Goal: Task Accomplishment & Management: Manage account settings

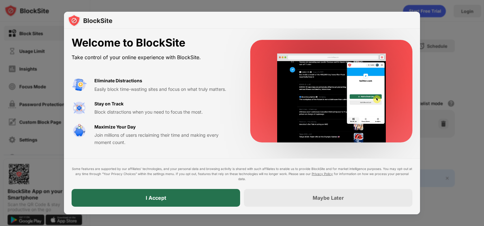
click at [168, 200] on div "I Accept" at bounding box center [156, 198] width 168 height 18
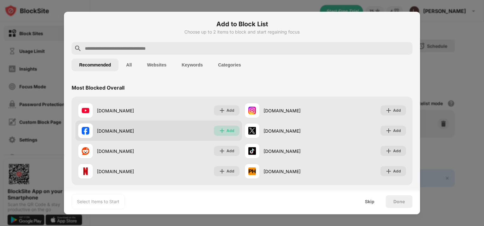
click at [230, 134] on div "Add" at bounding box center [230, 131] width 8 height 6
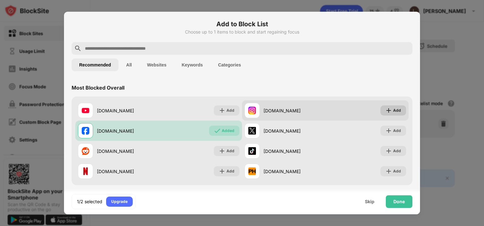
click at [393, 111] on div "Add" at bounding box center [397, 110] width 8 height 6
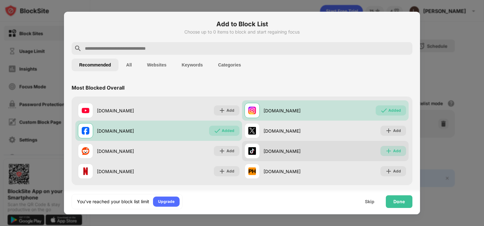
click at [395, 149] on div "Add" at bounding box center [397, 151] width 8 height 6
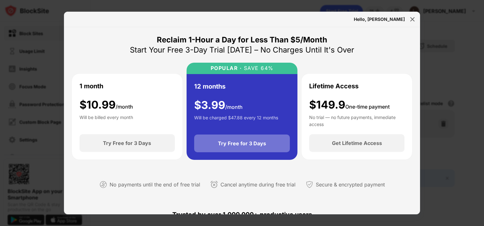
click at [251, 143] on div "Try Free for 3 Days" at bounding box center [242, 143] width 48 height 6
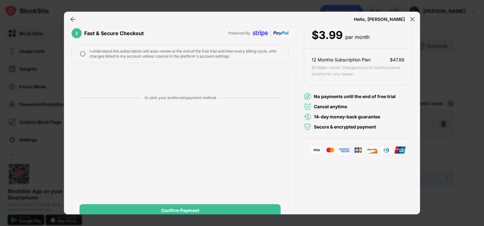
scroll to position [71, 0]
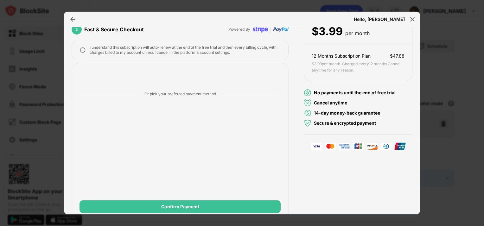
click at [81, 47] on img at bounding box center [82, 50] width 6 height 6
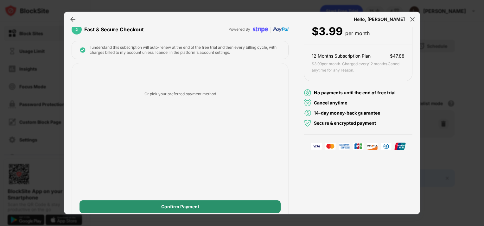
click at [149, 204] on div "Confirm Payment" at bounding box center [179, 206] width 201 height 13
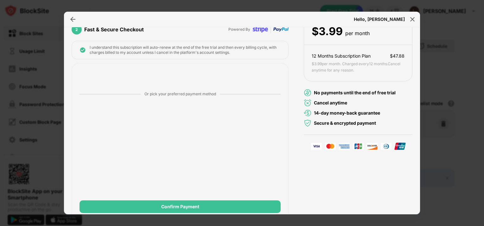
scroll to position [0, 0]
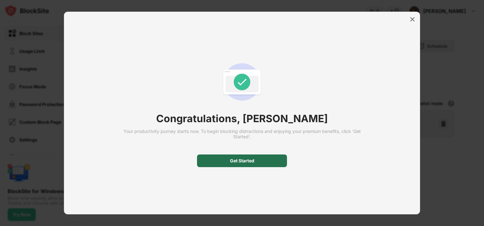
click at [238, 161] on div "Get Started" at bounding box center [242, 160] width 24 height 5
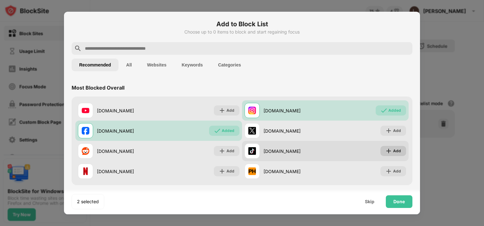
click at [394, 151] on div "Add" at bounding box center [397, 151] width 8 height 6
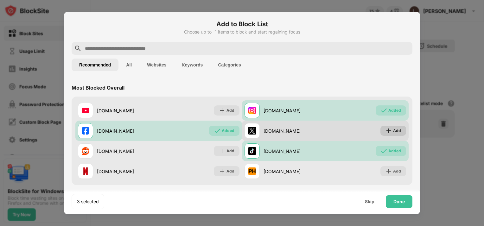
click at [393, 131] on div "Add" at bounding box center [397, 131] width 8 height 6
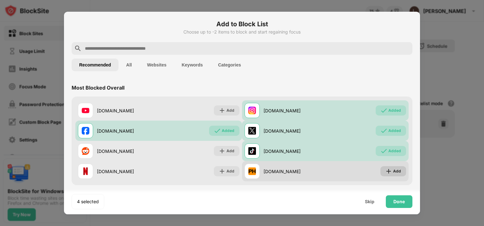
click at [388, 175] on div "Add" at bounding box center [393, 171] width 26 height 10
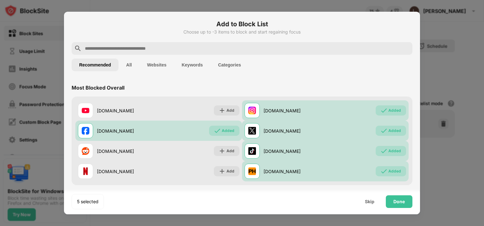
click at [140, 47] on input "text" at bounding box center [246, 49] width 325 height 8
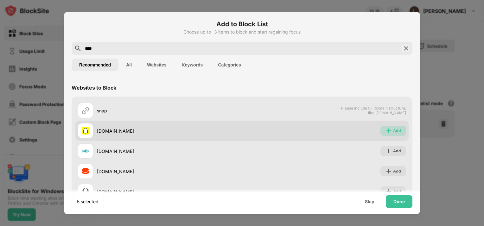
click at [393, 132] on div "Add" at bounding box center [397, 131] width 8 height 6
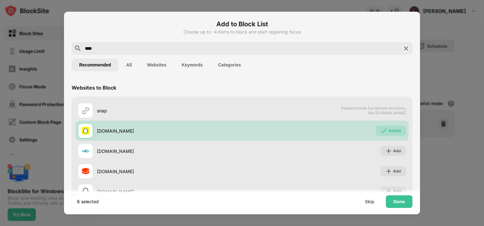
click at [158, 45] on input "****" at bounding box center [241, 49] width 315 height 8
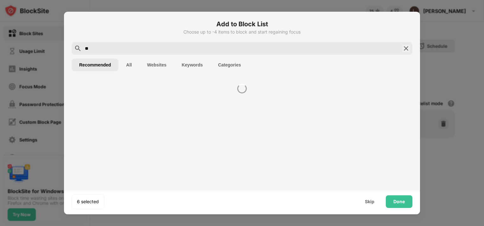
type input "*"
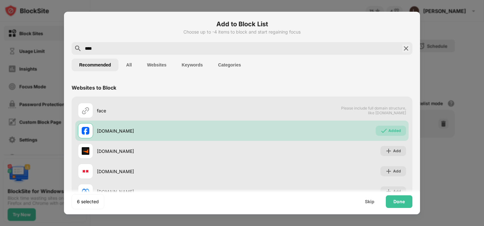
click at [179, 46] on input "****" at bounding box center [241, 49] width 315 height 8
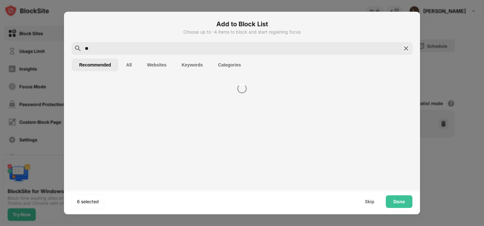
type input "*"
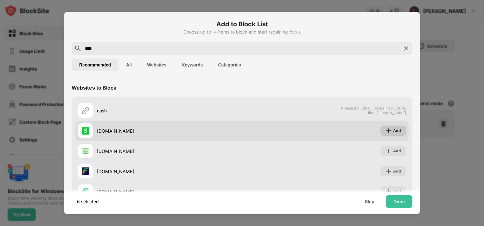
click at [389, 127] on div "Add" at bounding box center [393, 131] width 26 height 10
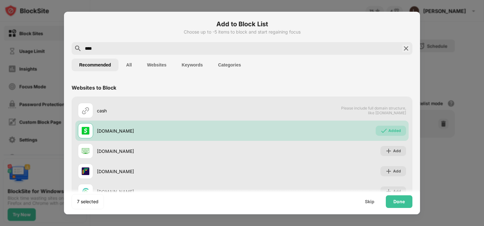
click at [164, 44] on div "****" at bounding box center [242, 48] width 340 height 13
click at [157, 48] on input "****" at bounding box center [241, 49] width 315 height 8
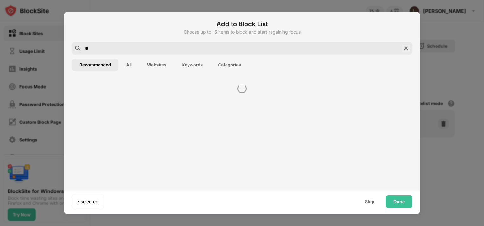
type input "*"
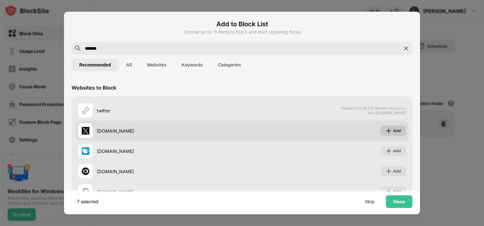
click at [387, 128] on div "Add" at bounding box center [393, 131] width 26 height 10
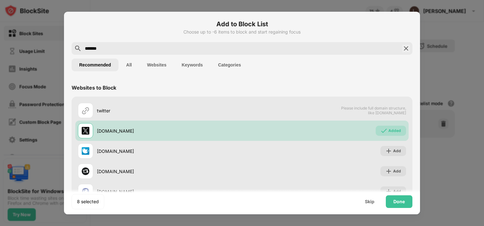
click at [119, 50] on input "*******" at bounding box center [241, 49] width 315 height 8
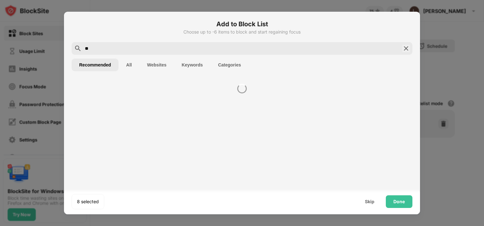
type input "*"
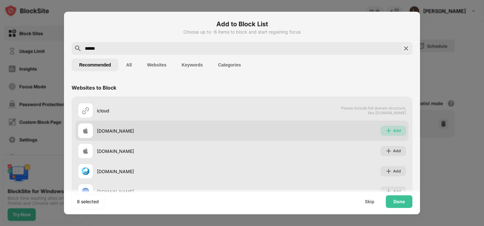
click at [393, 131] on div "Add" at bounding box center [397, 131] width 8 height 6
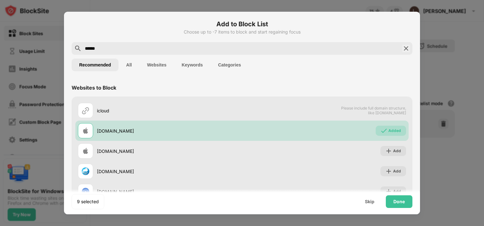
click at [227, 50] on input "******" at bounding box center [241, 49] width 315 height 8
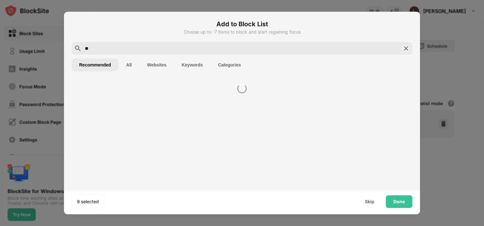
type input "*"
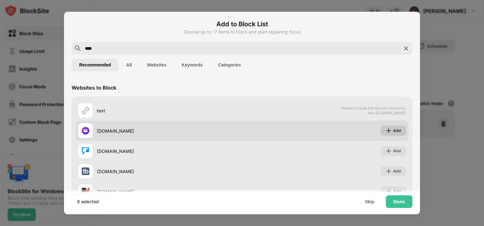
click at [393, 133] on div "Add" at bounding box center [397, 131] width 8 height 6
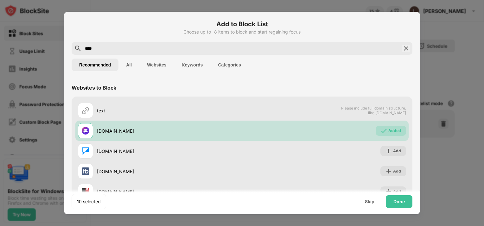
click at [152, 64] on button "Websites" at bounding box center [156, 65] width 34 height 13
click at [113, 49] on input "****" at bounding box center [241, 49] width 315 height 8
click at [131, 66] on button "All" at bounding box center [128, 65] width 21 height 13
click at [100, 50] on input "****" at bounding box center [241, 49] width 315 height 8
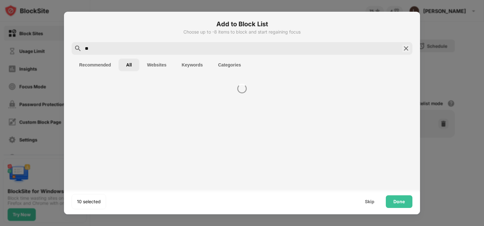
type input "*"
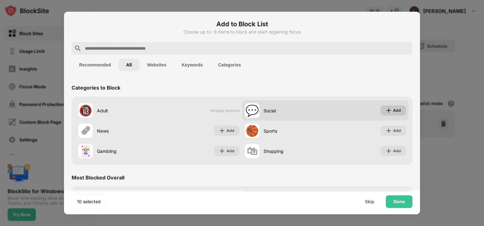
click at [393, 111] on div "Add" at bounding box center [397, 110] width 8 height 6
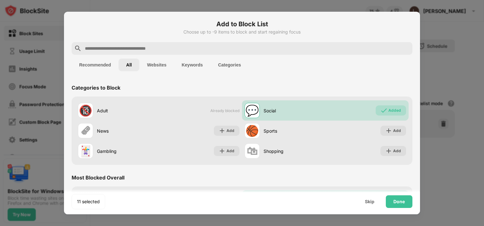
click at [192, 52] on input "text" at bounding box center [246, 49] width 325 height 8
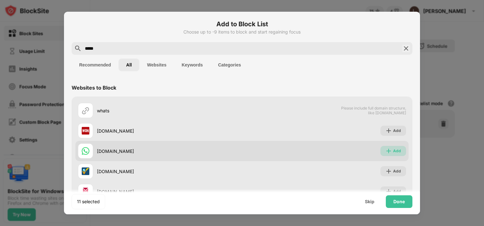
click at [387, 150] on div "Add" at bounding box center [393, 151] width 26 height 10
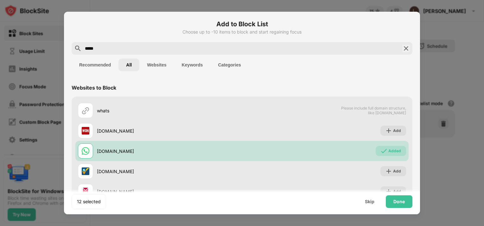
click at [237, 52] on input "*****" at bounding box center [241, 49] width 315 height 8
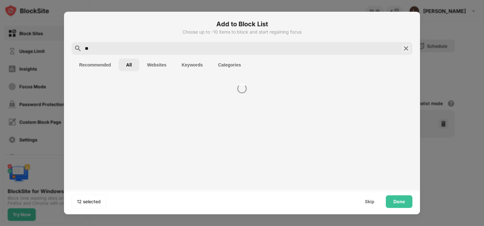
type input "*"
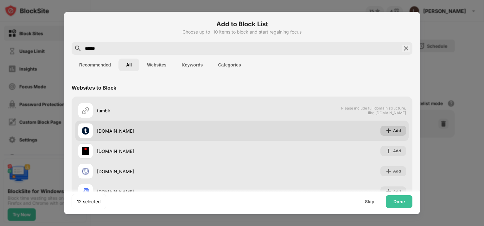
type input "******"
click at [380, 128] on div "Add" at bounding box center [393, 131] width 26 height 10
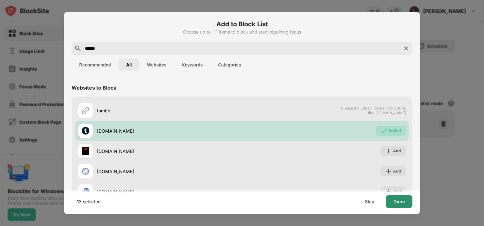
click at [397, 202] on div "Done" at bounding box center [398, 201] width 11 height 5
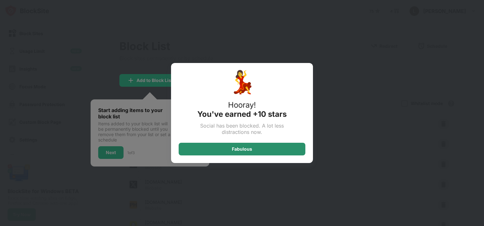
click at [238, 147] on div "Fabulous" at bounding box center [242, 149] width 20 height 5
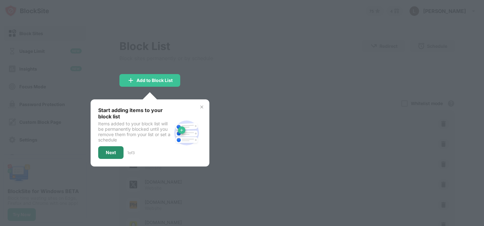
click at [110, 153] on div "Next" at bounding box center [111, 152] width 10 height 5
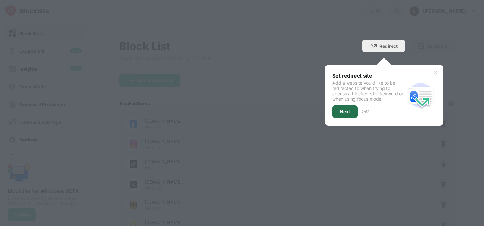
click at [342, 113] on div "Next" at bounding box center [345, 111] width 10 height 5
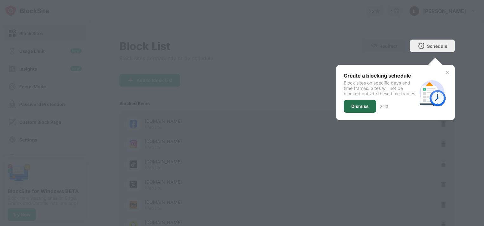
click at [343, 113] on div "Dismiss" at bounding box center [359, 106] width 33 height 13
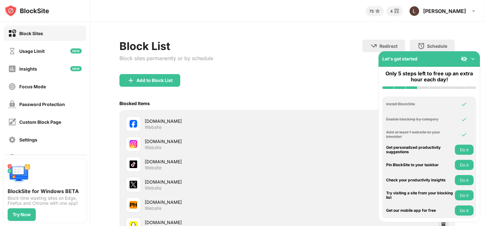
click at [473, 62] on img at bounding box center [472, 59] width 6 height 6
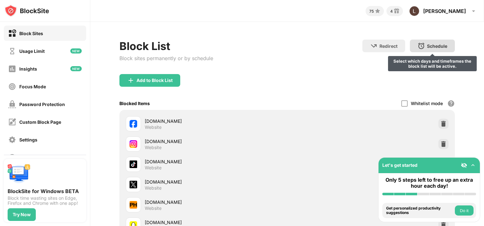
click at [436, 50] on div "Schedule Select which days and timeframes the block list will be active." at bounding box center [431, 46] width 45 height 13
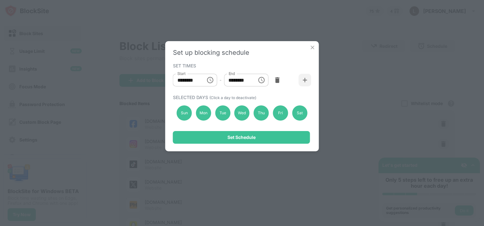
click at [209, 78] on icon "Choose time, selected time is 10:00 AM" at bounding box center [210, 80] width 6 height 6
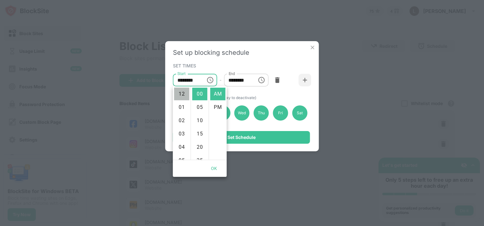
click at [181, 96] on li "12" at bounding box center [181, 94] width 15 height 13
type input "********"
click at [236, 79] on input "********" at bounding box center [238, 80] width 28 height 13
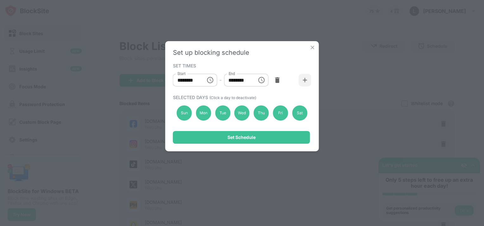
click at [236, 79] on input "********" at bounding box center [238, 80] width 28 height 13
click at [229, 81] on input "********" at bounding box center [238, 80] width 28 height 13
click at [259, 78] on icon "Choose time, selected time is 12:00 PM" at bounding box center [261, 80] width 6 height 6
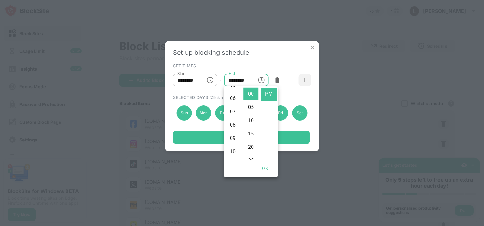
scroll to position [146, 0]
click at [233, 91] on li "11" at bounding box center [232, 94] width 15 height 13
click at [240, 81] on input "********" at bounding box center [238, 80] width 28 height 13
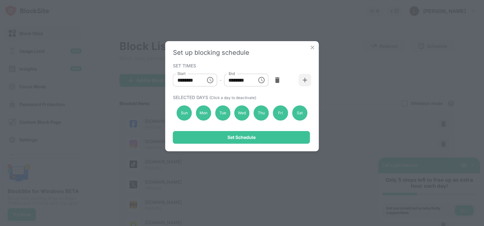
scroll to position [15, 0]
click at [240, 81] on input "********" at bounding box center [238, 80] width 28 height 13
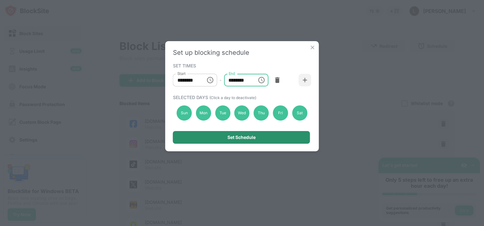
type input "********"
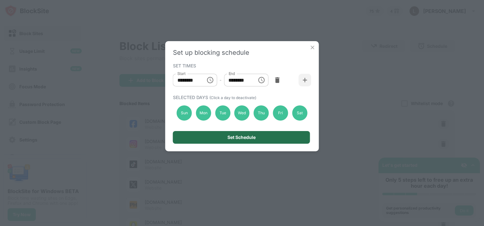
click at [260, 137] on div "Set Schedule" at bounding box center [241, 137] width 137 height 13
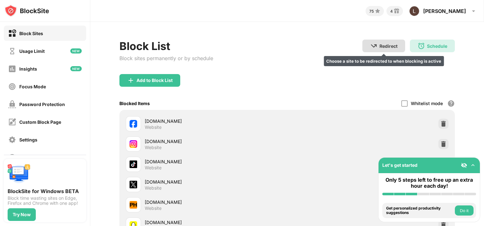
click at [370, 49] on img at bounding box center [374, 46] width 8 height 8
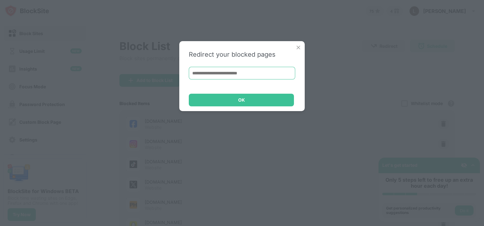
click at [228, 76] on input at bounding box center [242, 73] width 106 height 13
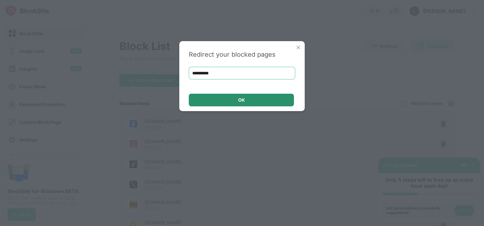
type input "**********"
click at [243, 101] on div "OK" at bounding box center [241, 99] width 7 height 5
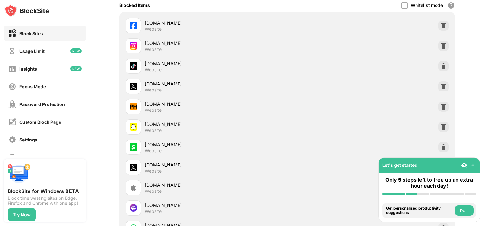
scroll to position [114, 0]
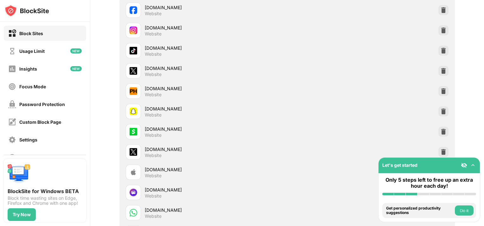
click at [475, 166] on img at bounding box center [472, 165] width 6 height 6
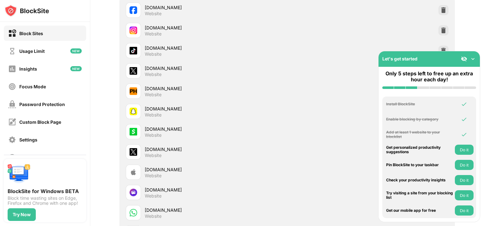
click at [474, 57] on img at bounding box center [472, 59] width 6 height 6
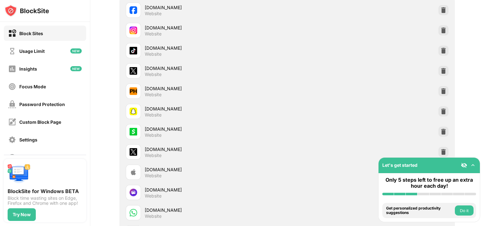
click at [448, 165] on div "Let's get started" at bounding box center [428, 166] width 101 height 16
click at [463, 165] on img at bounding box center [463, 165] width 6 height 6
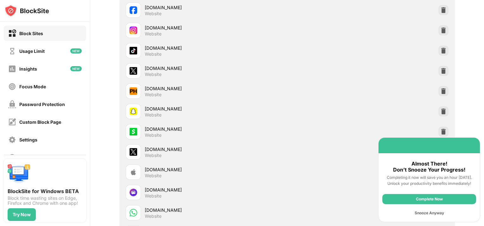
click at [431, 215] on div "Snooze Anyway" at bounding box center [429, 213] width 94 height 10
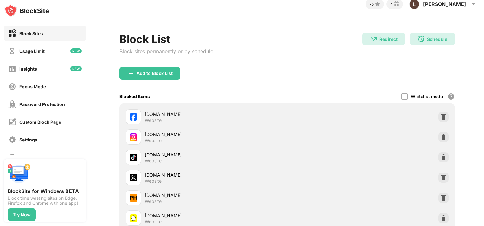
scroll to position [0, 0]
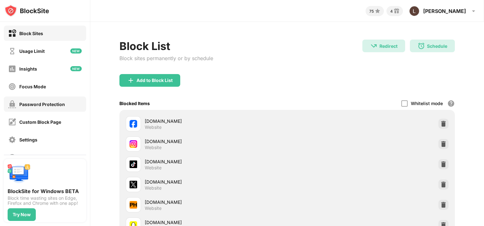
click at [59, 103] on div "Password Protection" at bounding box center [42, 104] width 46 height 5
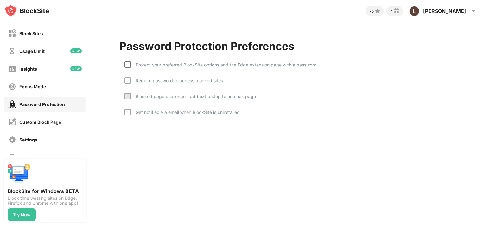
click at [126, 65] on div at bounding box center [127, 64] width 6 height 6
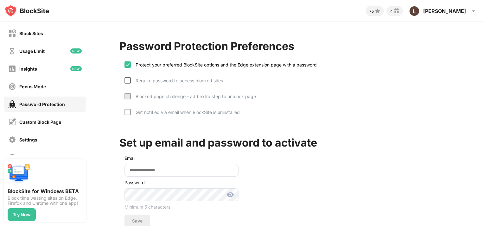
click at [129, 78] on div at bounding box center [127, 80] width 6 height 6
click at [126, 97] on div at bounding box center [127, 96] width 6 height 6
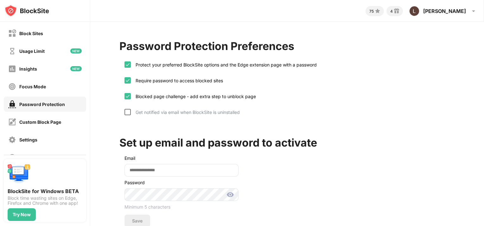
click at [127, 110] on div at bounding box center [127, 112] width 6 height 6
click at [154, 168] on input "email" at bounding box center [181, 170] width 114 height 13
type input "**********"
click at [142, 217] on div "Save" at bounding box center [137, 221] width 26 height 13
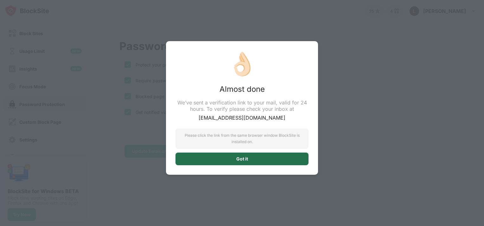
click at [266, 158] on div "Got it" at bounding box center [241, 159] width 133 height 13
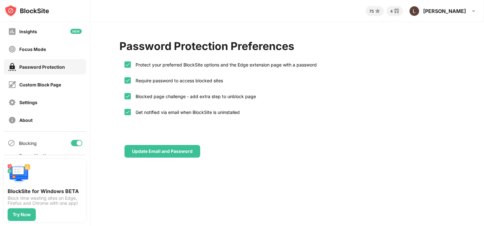
scroll to position [38, 0]
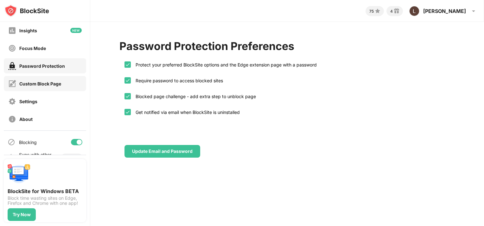
click at [48, 81] on div "Custom Block Page" at bounding box center [40, 83] width 42 height 5
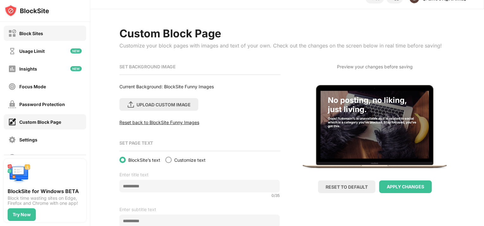
click at [53, 33] on div "Block Sites" at bounding box center [45, 33] width 82 height 15
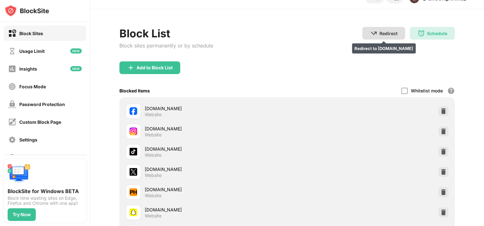
click at [362, 33] on div "Redirect Redirect to [DOMAIN_NAME]" at bounding box center [383, 33] width 43 height 13
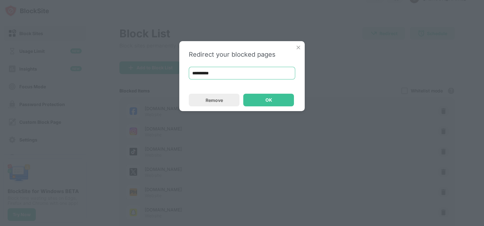
click at [236, 71] on input "**********" at bounding box center [242, 73] width 106 height 13
type input "*"
click at [235, 74] on input at bounding box center [242, 73] width 106 height 13
type input "**********"
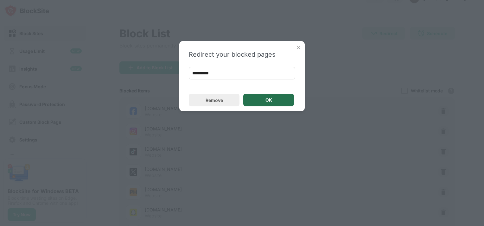
click at [259, 96] on div "OK" at bounding box center [268, 100] width 51 height 13
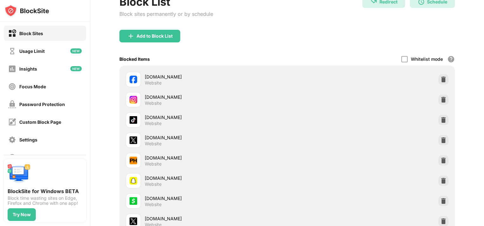
scroll to position [44, 5]
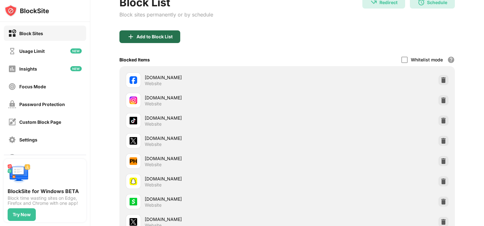
click at [171, 35] on div "Add to Block List" at bounding box center [149, 36] width 61 height 13
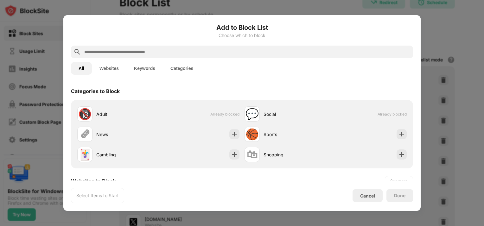
click at [123, 49] on input "text" at bounding box center [247, 52] width 327 height 8
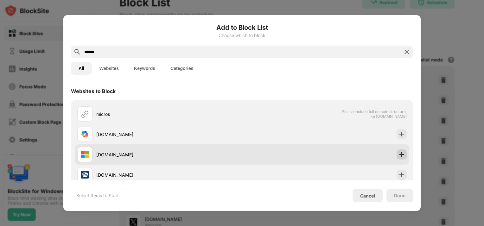
type input "******"
click at [401, 153] on div at bounding box center [401, 154] width 10 height 10
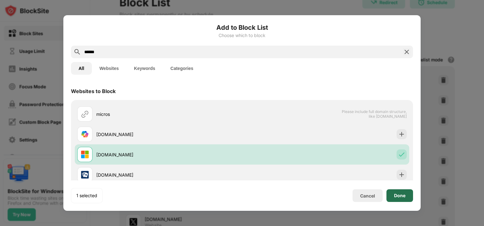
click at [403, 197] on div "Done" at bounding box center [399, 195] width 11 height 5
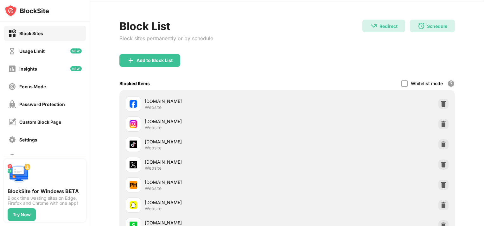
scroll to position [0, 5]
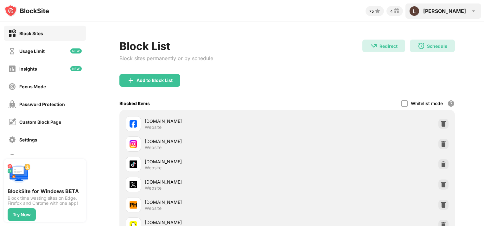
click at [463, 6] on div "[PERSON_NAME] View Account Insights Rewards Settings Support Log Out" at bounding box center [443, 10] width 76 height 15
click at [470, 13] on img at bounding box center [473, 11] width 8 height 8
click at [450, 16] on div "[PERSON_NAME] View Account Insights Rewards Settings Support Log Out" at bounding box center [443, 10] width 76 height 15
click at [469, 12] on img at bounding box center [473, 11] width 8 height 8
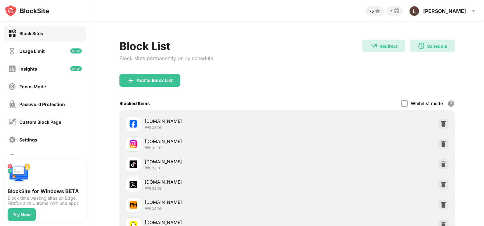
drag, startPoint x: 469, startPoint y: 12, endPoint x: 446, endPoint y: 63, distance: 55.7
click at [446, 63] on div "75 4 [PERSON_NAME] View Account Insights Rewards Settings Support Log Out Block…" at bounding box center [286, 113] width 393 height 226
click at [45, 31] on div "Block Sites" at bounding box center [45, 33] width 82 height 15
click at [469, 14] on img at bounding box center [473, 11] width 8 height 8
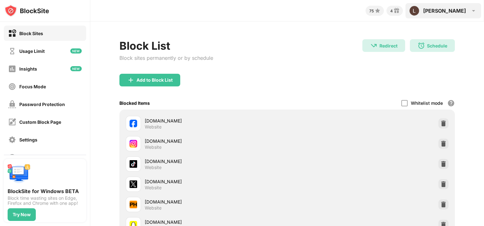
scroll to position [0, 5]
click at [469, 14] on img at bounding box center [473, 11] width 8 height 8
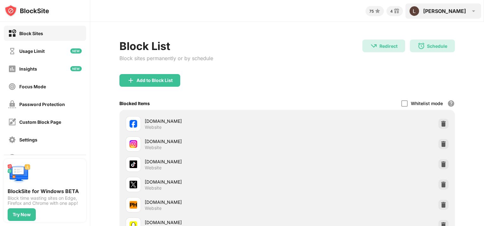
click at [419, 13] on img at bounding box center [414, 11] width 10 height 10
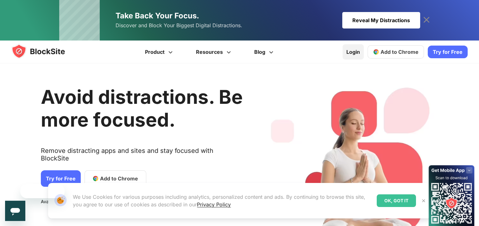
click at [357, 52] on link "Login" at bounding box center [352, 51] width 21 height 15
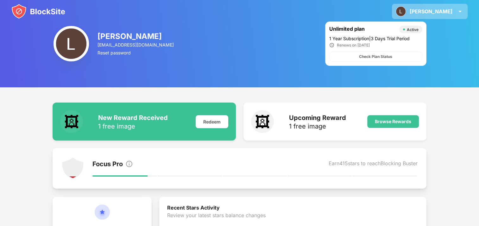
click at [454, 11] on div "[PERSON_NAME] View Account Insights Rewards Settings Support Log Out" at bounding box center [430, 11] width 76 height 15
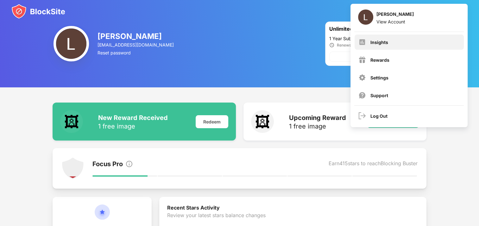
click at [380, 42] on div "Insights" at bounding box center [379, 42] width 18 height 5
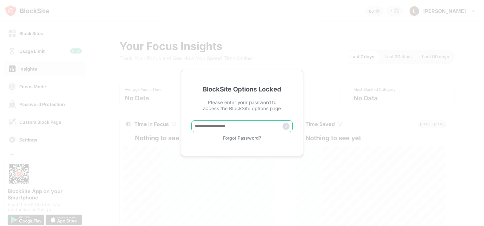
click at [255, 125] on input "text" at bounding box center [241, 126] width 101 height 12
type input "**********"
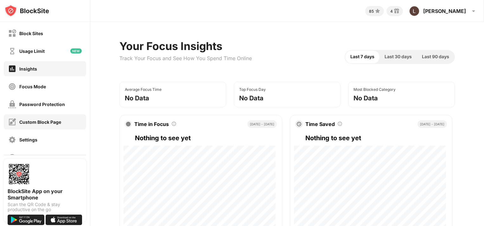
click at [47, 120] on div "Custom Block Page" at bounding box center [40, 121] width 42 height 5
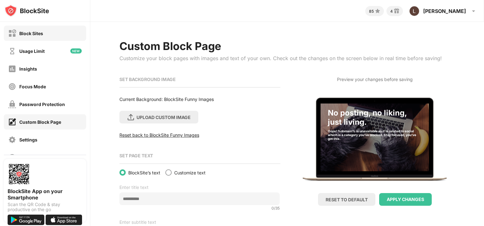
click at [47, 28] on div "Block Sites" at bounding box center [45, 33] width 82 height 15
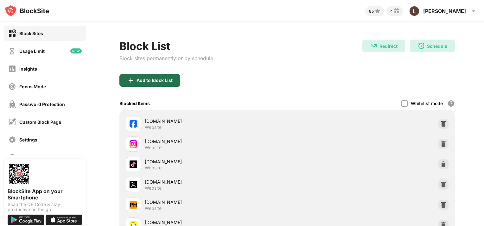
click at [150, 80] on div "Add to Block List" at bounding box center [154, 80] width 36 height 5
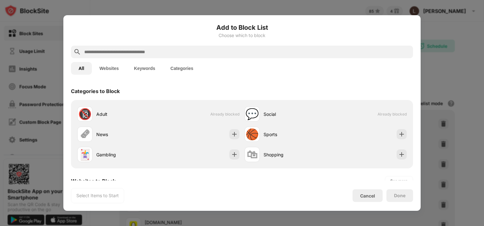
click at [110, 69] on button "Websites" at bounding box center [109, 68] width 34 height 13
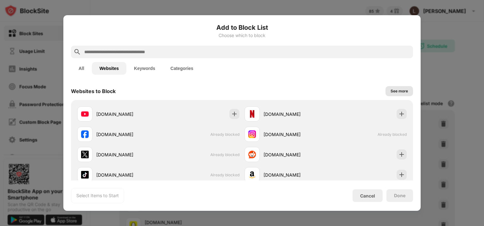
click at [394, 89] on div "See more" at bounding box center [398, 91] width 17 height 6
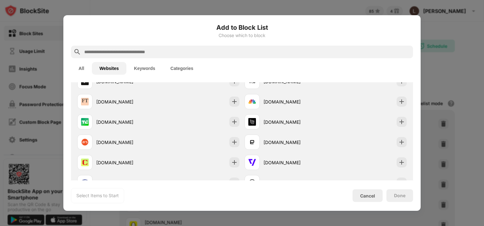
scroll to position [481, 0]
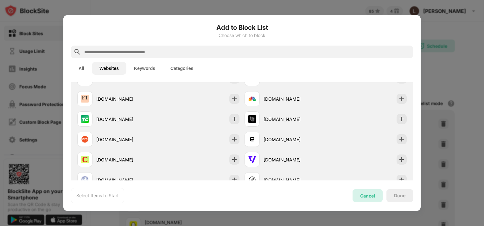
click at [369, 201] on div "Cancel" at bounding box center [367, 195] width 30 height 13
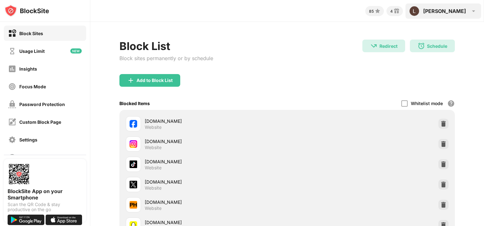
click at [447, 10] on div "[PERSON_NAME]" at bounding box center [444, 11] width 43 height 6
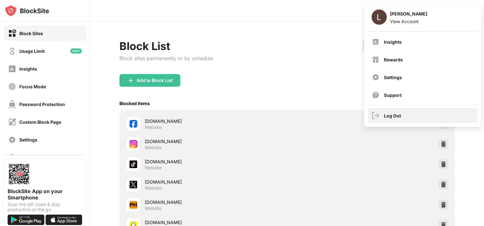
click at [395, 123] on div "Log Out" at bounding box center [422, 115] width 109 height 15
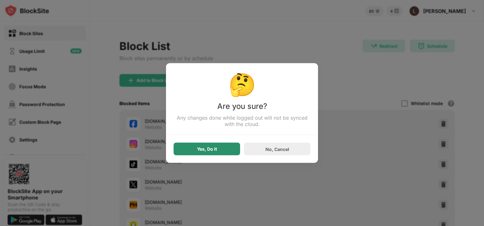
click at [193, 149] on div "Yes, Do It" at bounding box center [206, 149] width 66 height 13
